Goal: Navigation & Orientation: Go to known website

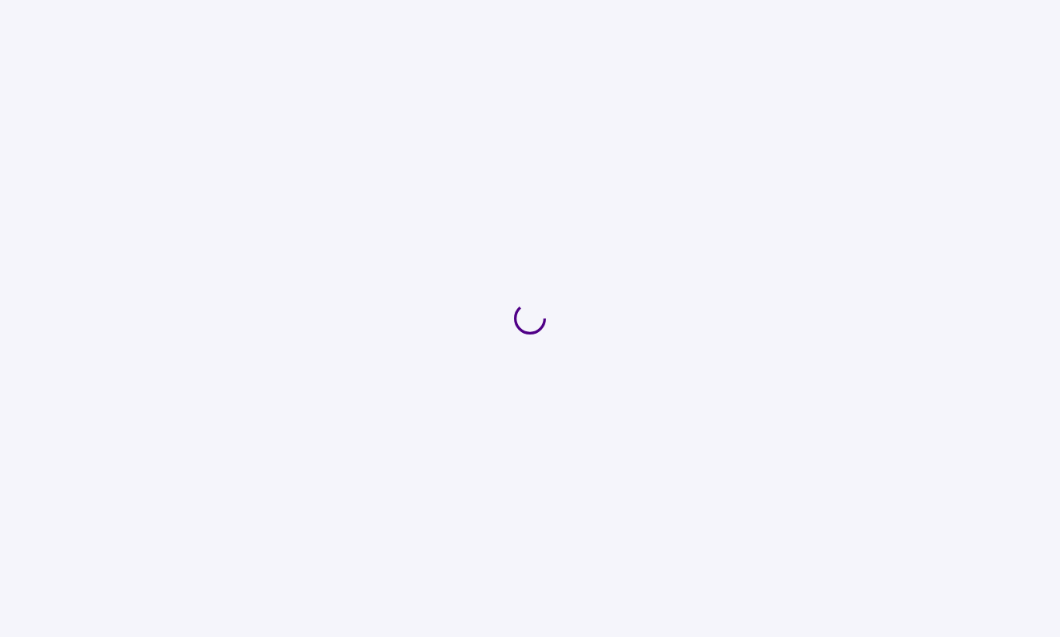
click at [605, 158] on div at bounding box center [530, 318] width 1060 height 637
